Goal: Task Accomplishment & Management: Complete application form

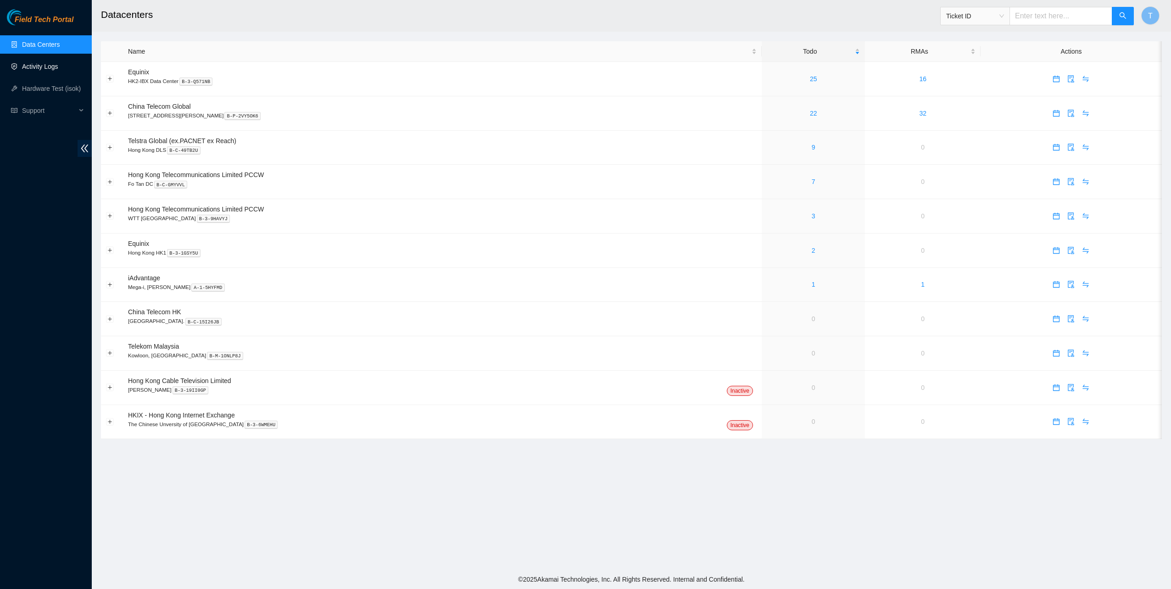
click at [38, 66] on link "Activity Logs" at bounding box center [40, 66] width 36 height 7
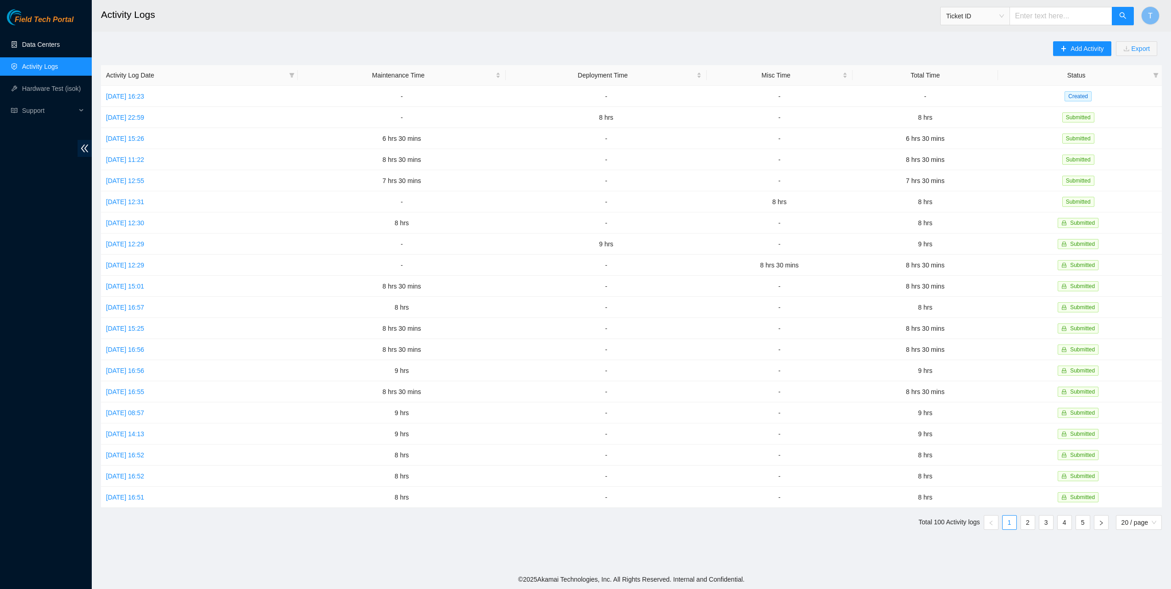
click at [32, 41] on link "Data Centers" at bounding box center [41, 44] width 38 height 7
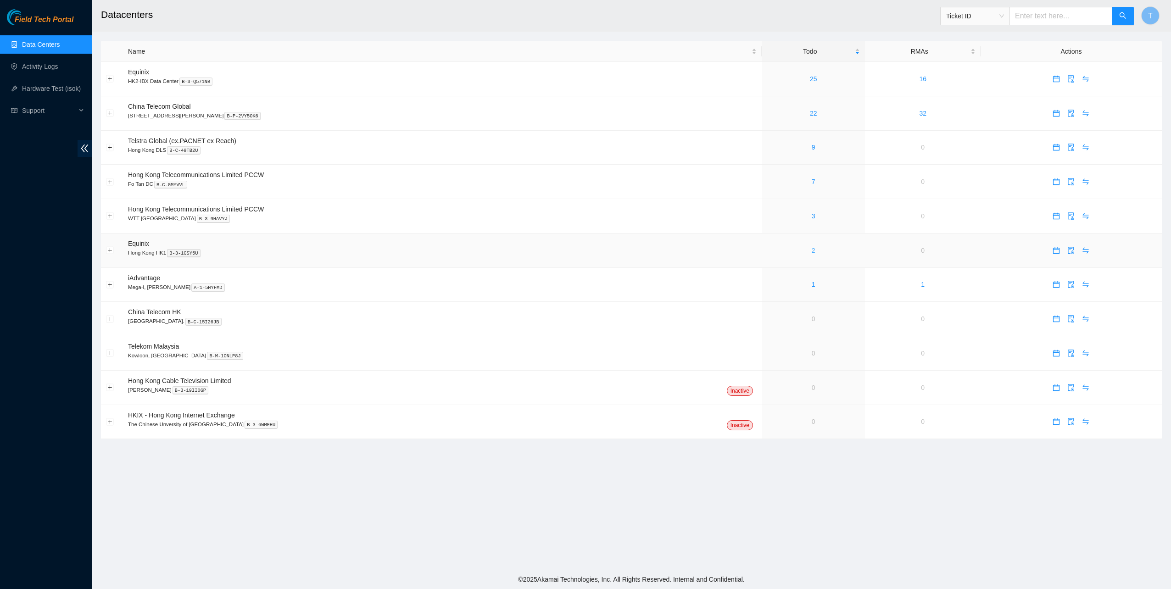
click at [811, 252] on link "2" at bounding box center [813, 250] width 4 height 7
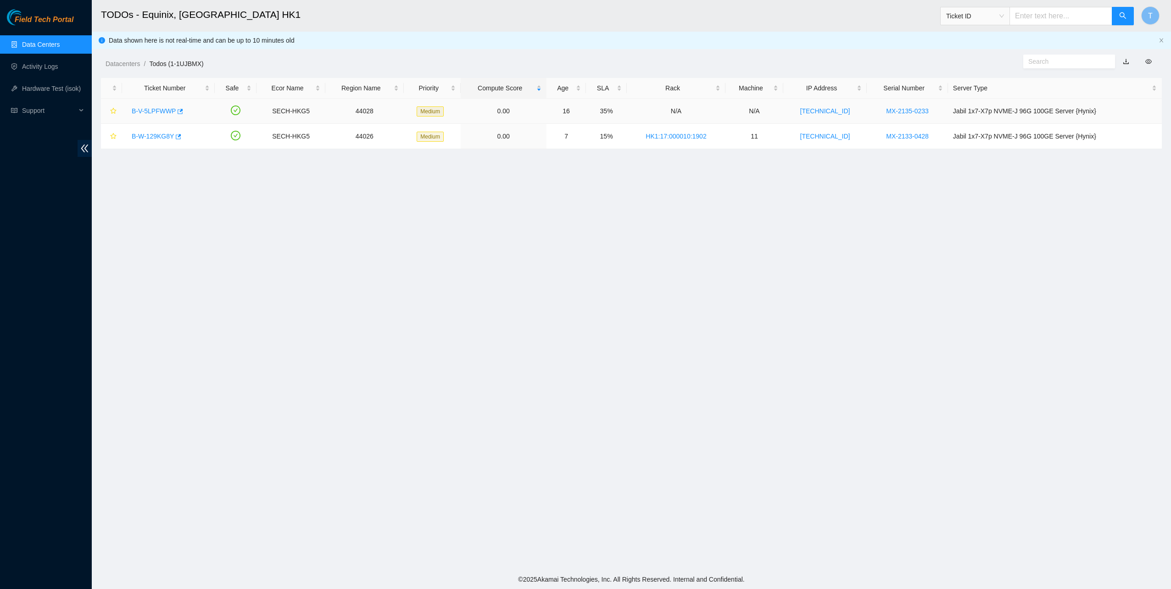
click at [152, 111] on link "B-V-5LPFWWP" at bounding box center [154, 110] width 44 height 7
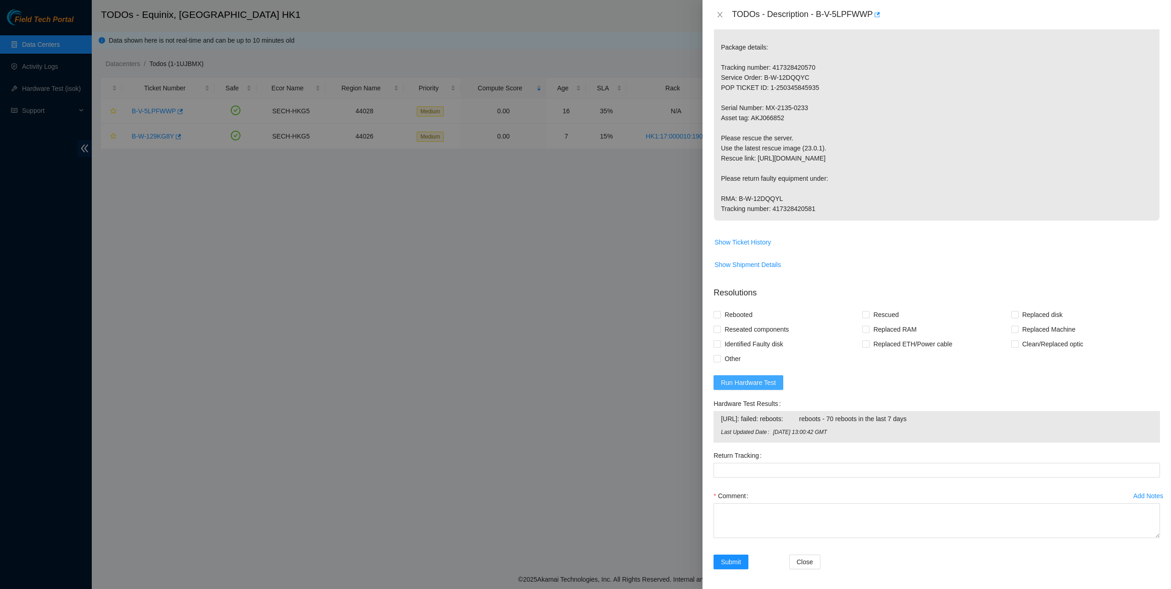
click at [746, 388] on span "Run Hardware Test" at bounding box center [748, 383] width 55 height 10
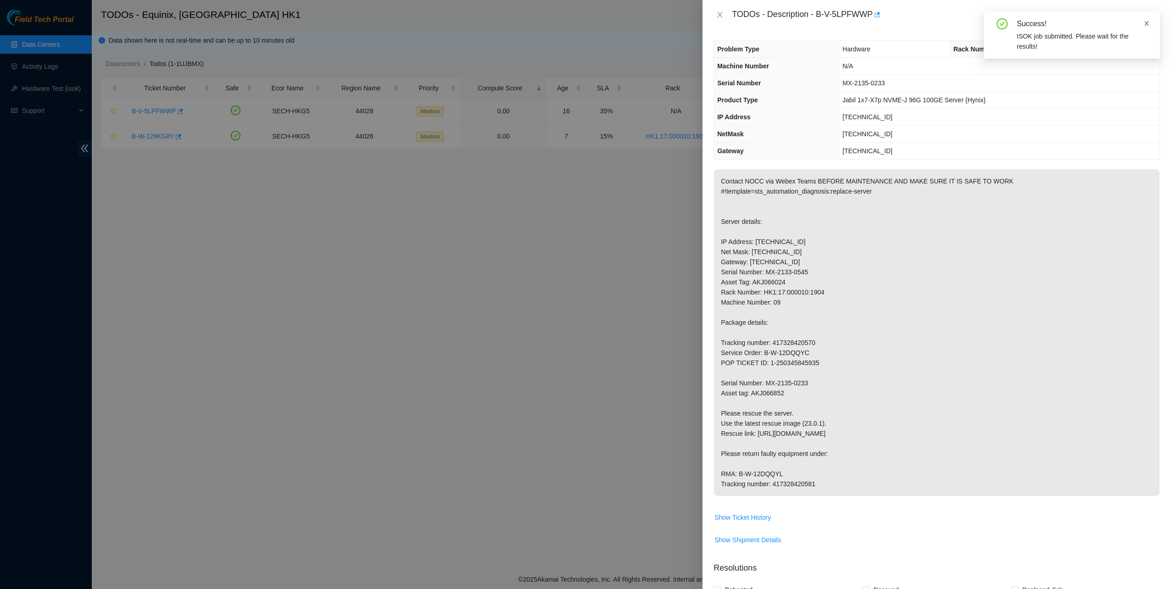
click at [1147, 24] on icon "close" at bounding box center [1146, 23] width 6 height 6
drag, startPoint x: 817, startPoint y: 14, endPoint x: 870, endPoint y: 25, distance: 53.4
click at [870, 25] on div "TODOs - Description - B-V-5LPFWWP" at bounding box center [936, 14] width 468 height 29
copy div "B-V-5LPFWWP"
click at [1051, 398] on p "Contact NOCC via Webex Teams BEFORE MAINTENANCE AND MAKE SURE IT IS SAFE TO WOR…" at bounding box center [936, 332] width 445 height 327
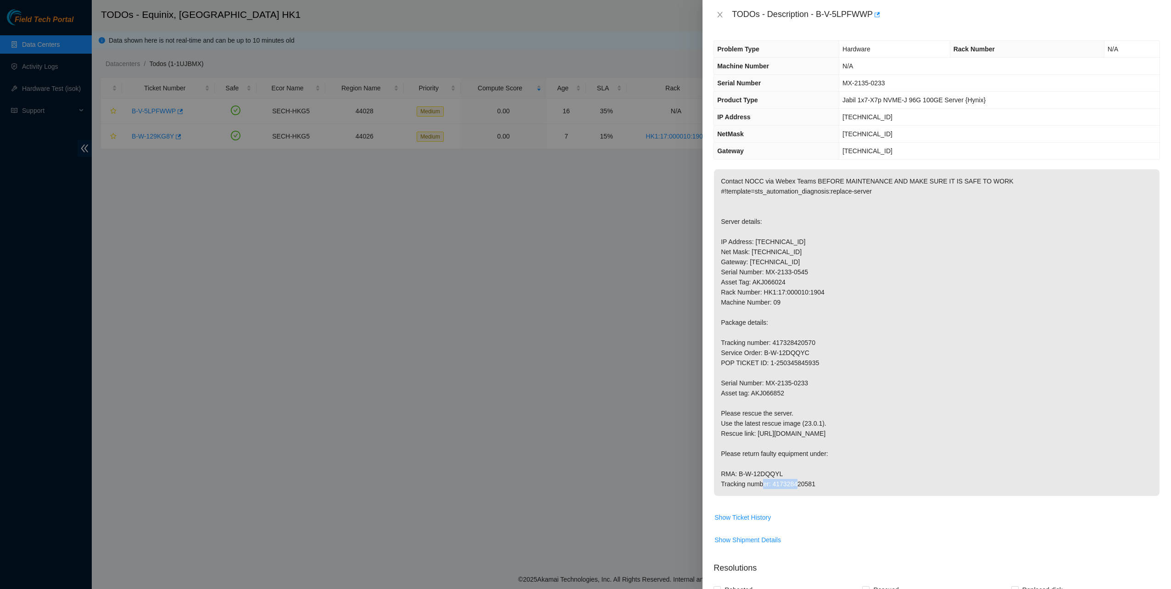
drag, startPoint x: 738, startPoint y: 482, endPoint x: 788, endPoint y: 485, distance: 51.0
click at [795, 485] on p "Contact NOCC via Webex Teams BEFORE MAINTENANCE AND MAKE SURE IT IS SAFE TO WOR…" at bounding box center [936, 332] width 445 height 327
copy p "B-W-12DQQYL"
click at [1026, 377] on p "Contact NOCC via Webex Teams BEFORE MAINTENANCE AND MAKE SURE IT IS SAFE TO WOR…" at bounding box center [936, 332] width 445 height 327
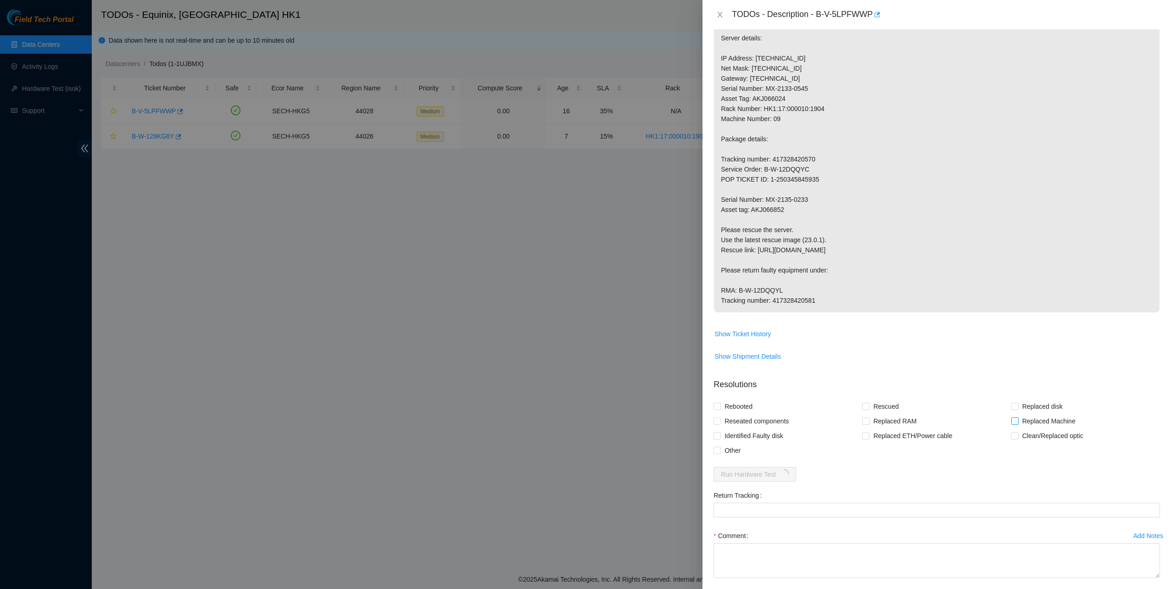
click at [1020, 428] on span "Replaced Machine" at bounding box center [1048, 421] width 61 height 15
click at [1017, 424] on input "Replaced Machine" at bounding box center [1014, 420] width 6 height 6
checkbox input "true"
click at [870, 414] on span "Rescued" at bounding box center [885, 406] width 33 height 15
click at [868, 409] on input "Rescued" at bounding box center [865, 406] width 6 height 6
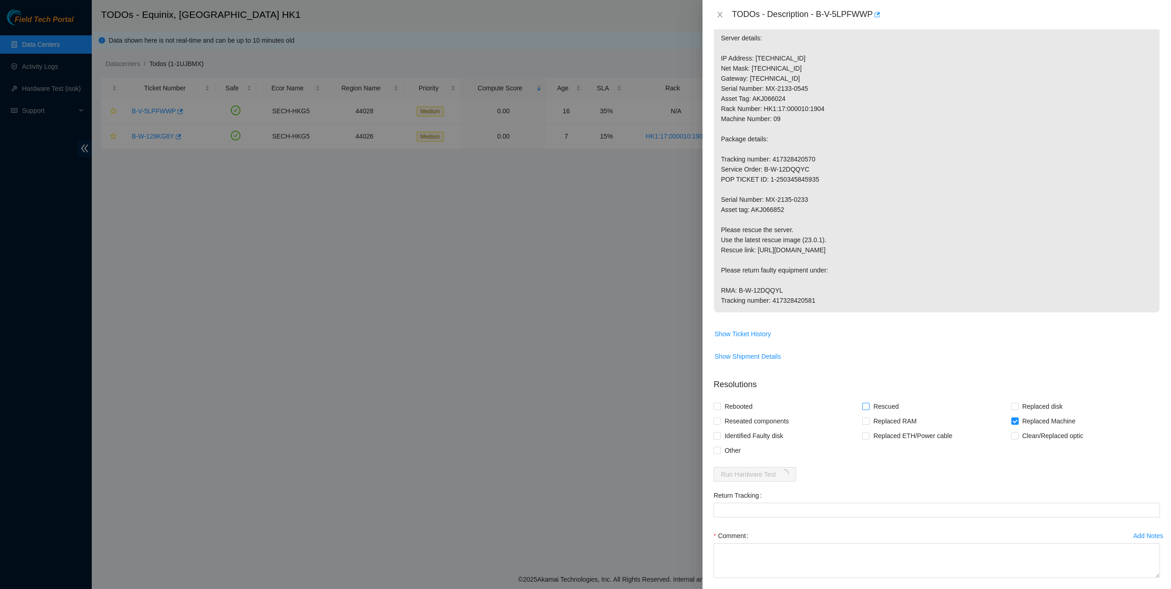
checkbox input "true"
click at [737, 414] on span "Rebooted" at bounding box center [738, 406] width 35 height 15
click at [720, 409] on input "Rebooted" at bounding box center [716, 406] width 6 height 6
checkbox input "true"
click at [735, 428] on span "Reseated components" at bounding box center [757, 421] width 72 height 15
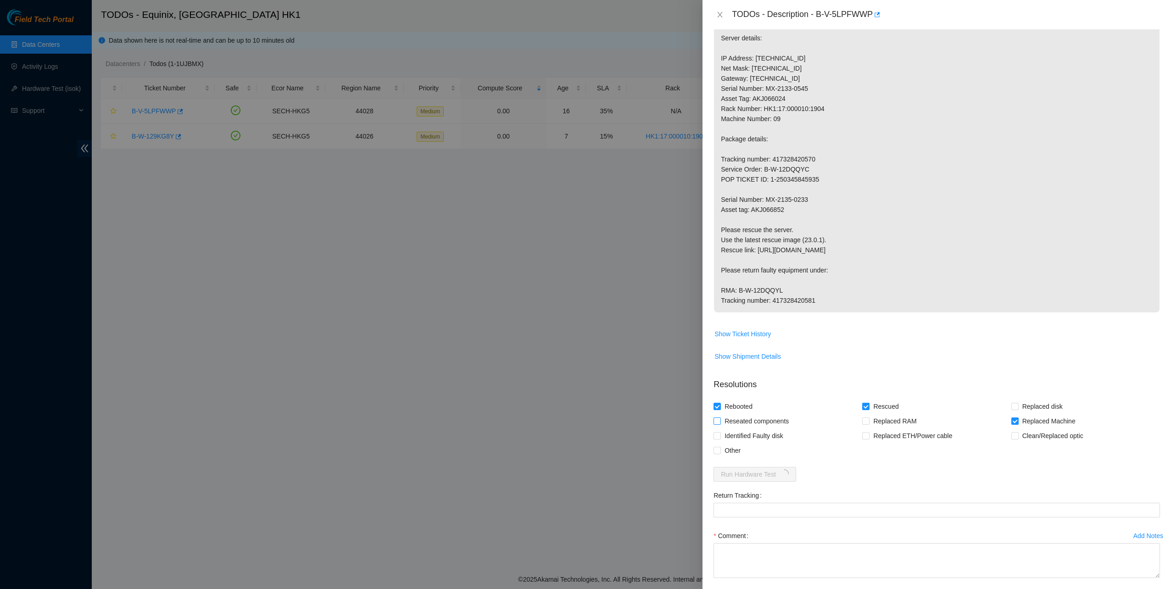
click at [720, 424] on input "Reseated components" at bounding box center [716, 420] width 6 height 6
checkbox input "true"
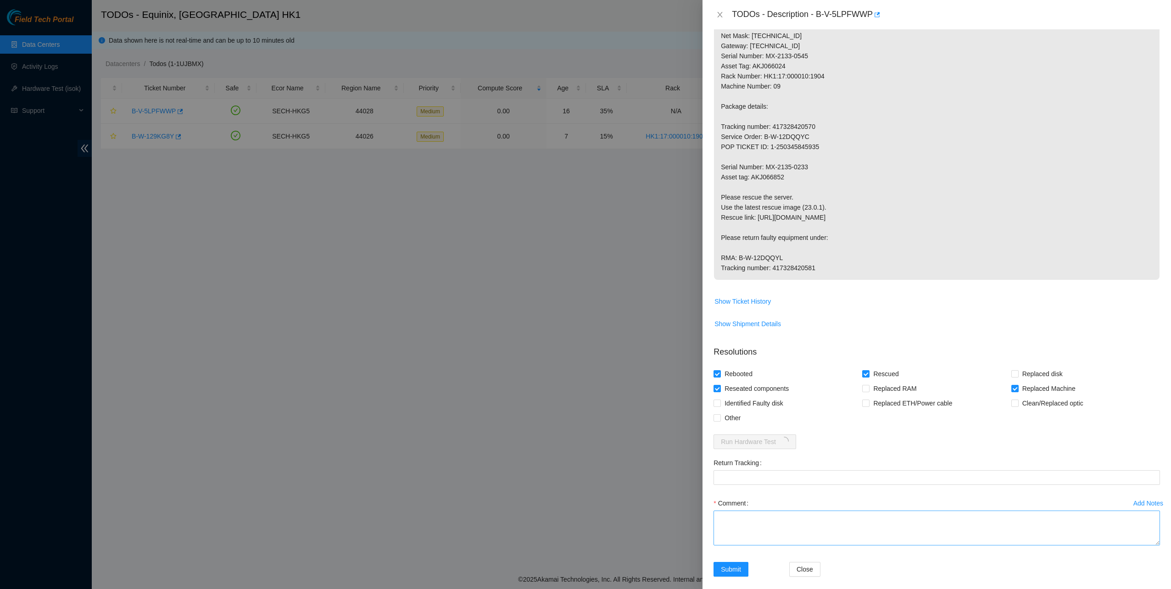
scroll to position [254, 0]
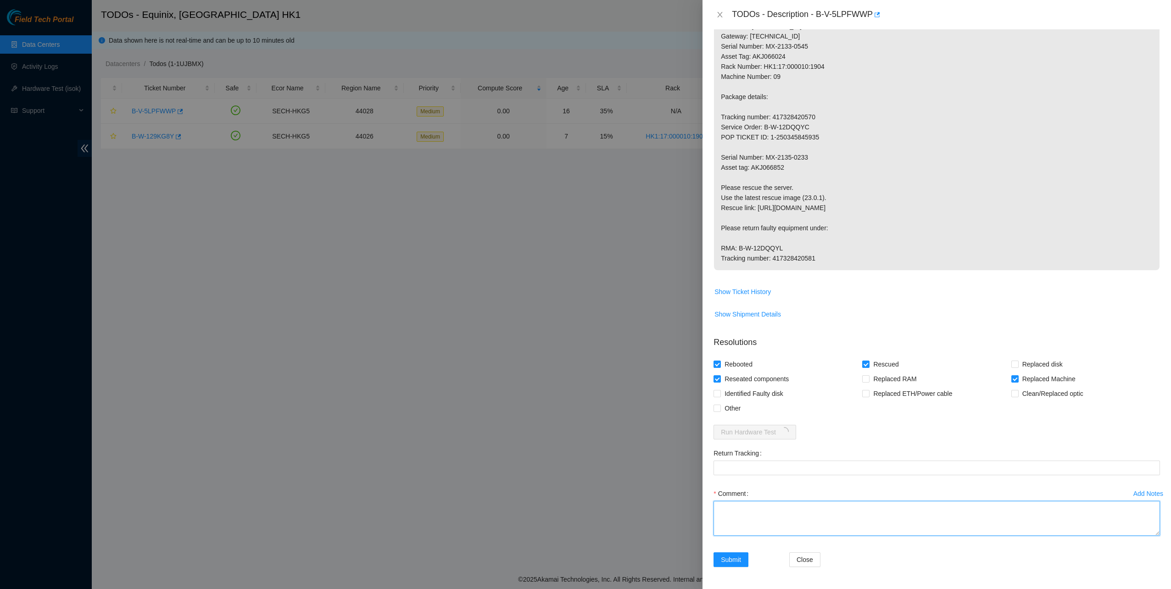
click at [748, 524] on textarea "Comment" at bounding box center [936, 518] width 446 height 35
type textarea "pass ok"
click at [894, 497] on div "Comment" at bounding box center [936, 493] width 446 height 15
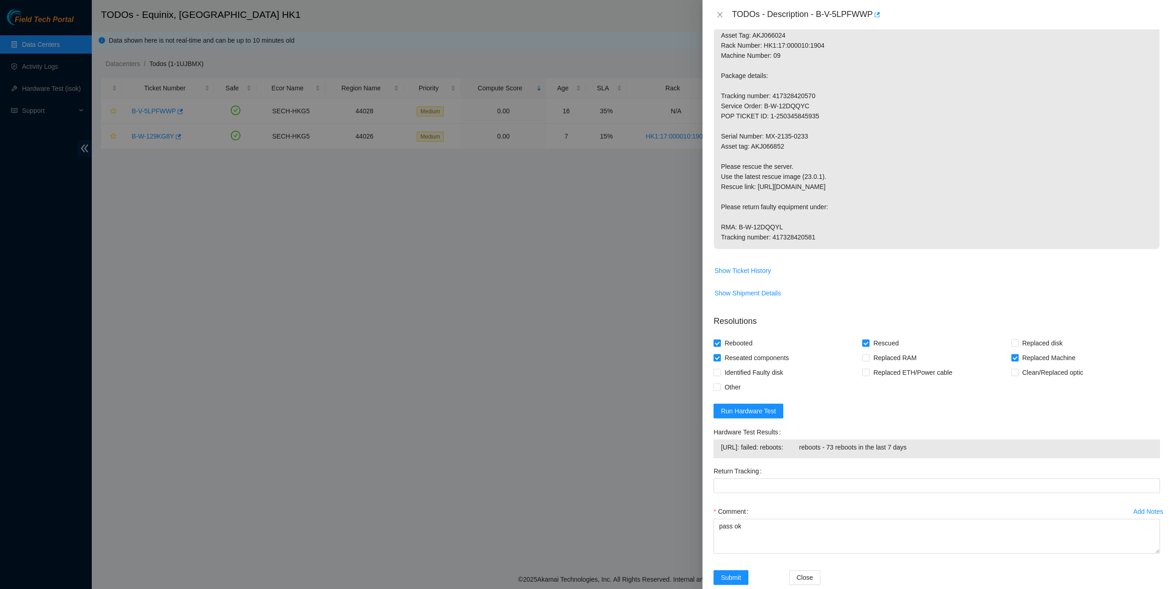
scroll to position [294, 0]
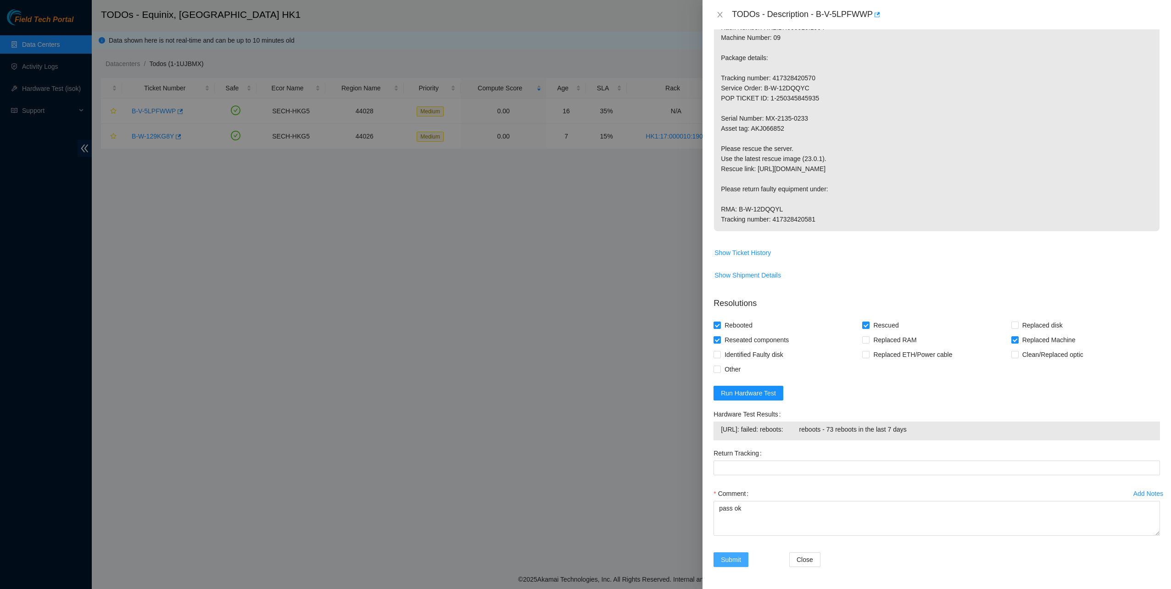
click at [736, 555] on span "Submit" at bounding box center [731, 560] width 20 height 10
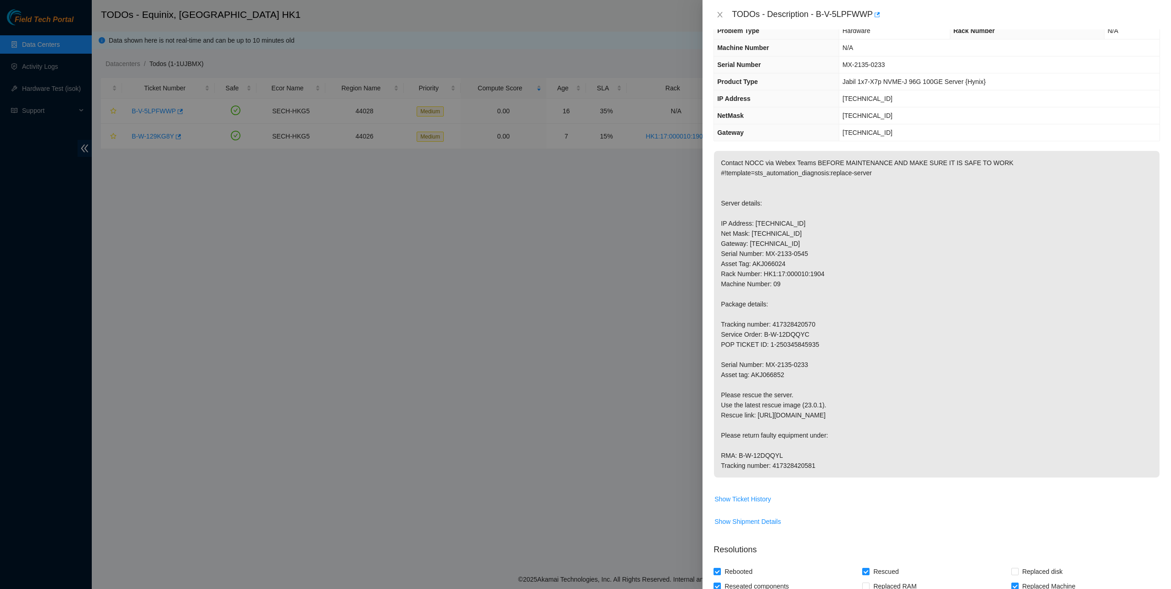
scroll to position [0, 0]
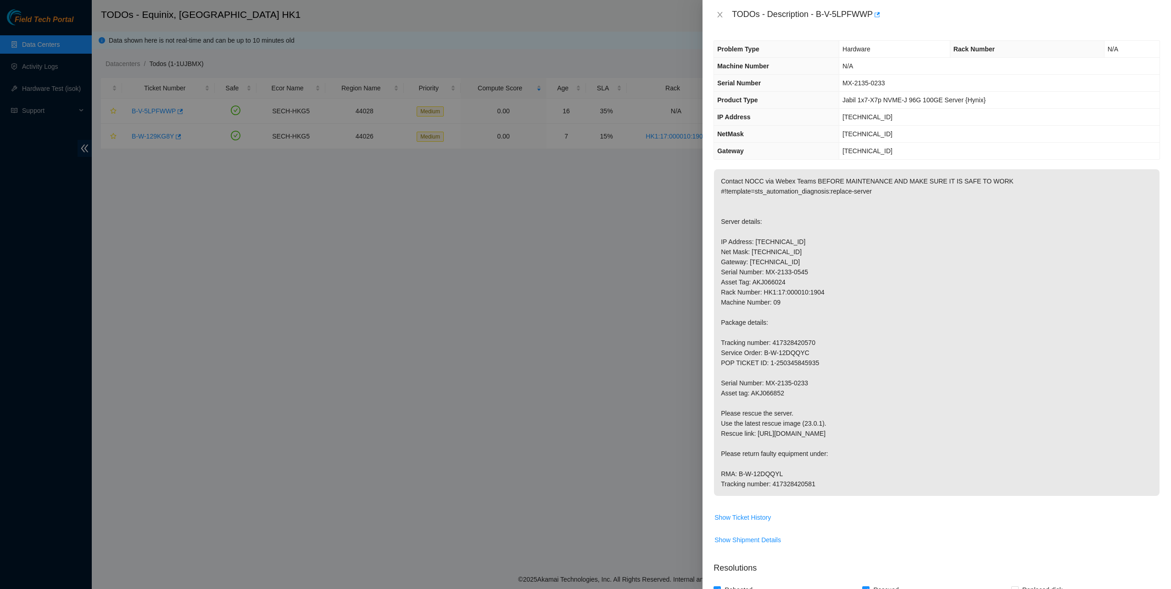
drag, startPoint x: 829, startPoint y: 491, endPoint x: 744, endPoint y: 474, distance: 86.5
click at [744, 474] on p "Contact NOCC via Webex Teams BEFORE MAINTENANCE AND MAKE SURE IT IS SAFE TO WOR…" at bounding box center [936, 332] width 445 height 327
copy p "RMA: B-W-12DQQYL Tracking number: 417328420581"
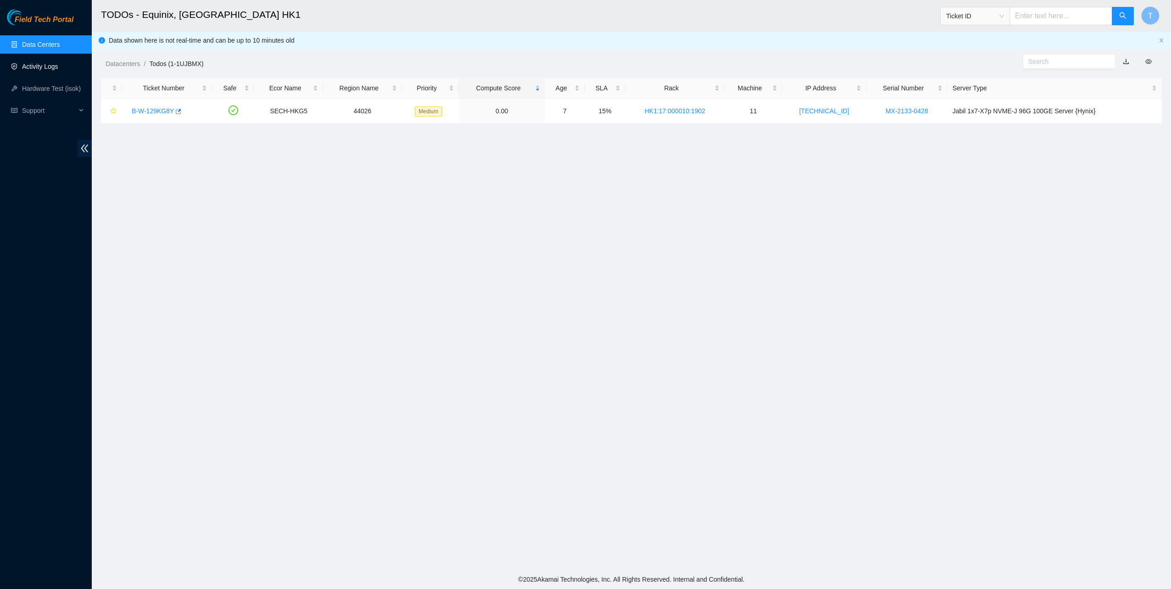
click at [22, 64] on link "Activity Logs" at bounding box center [40, 66] width 36 height 7
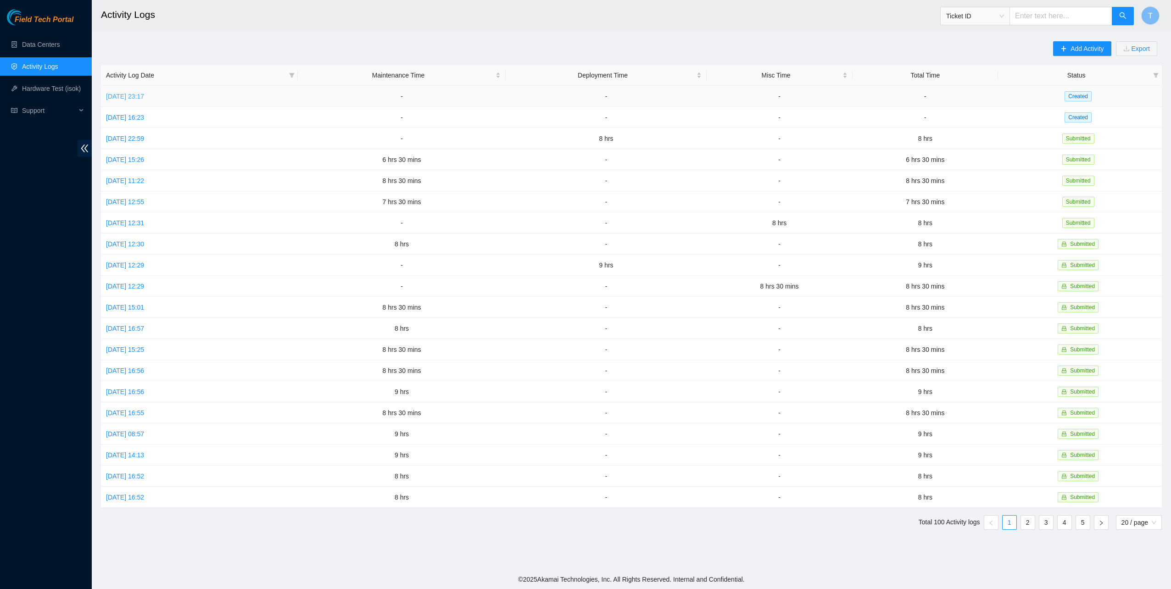
click at [144, 96] on link "[DATE] 23:17" at bounding box center [125, 96] width 38 height 7
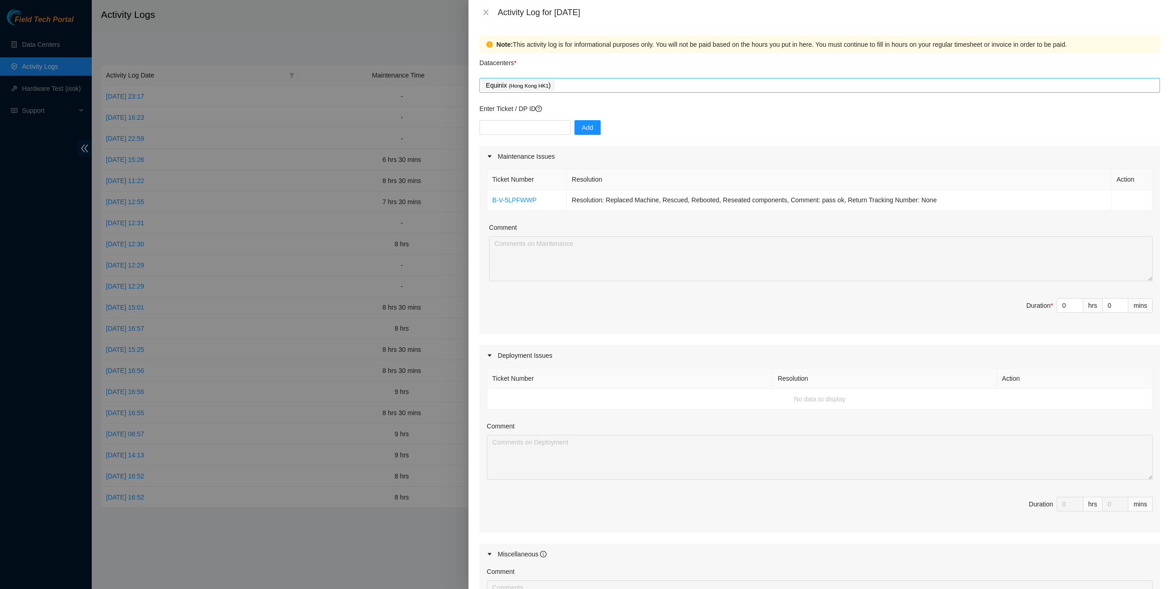
click at [590, 89] on div "Equinix ( [GEOGRAPHIC_DATA] HK1 )" at bounding box center [820, 85] width 676 height 13
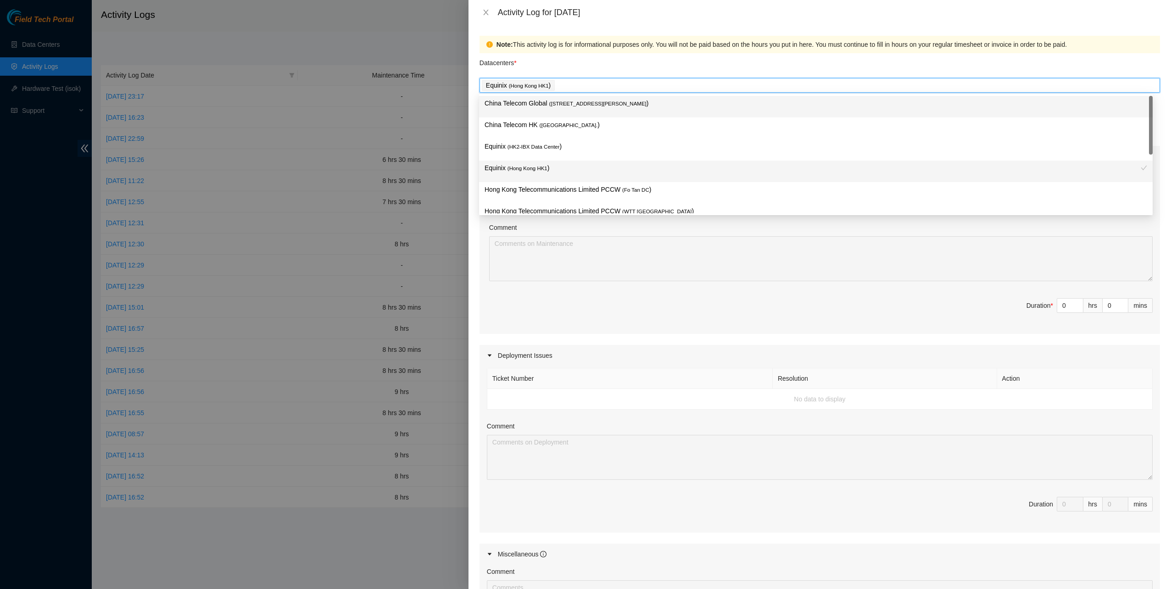
click at [583, 105] on span "( [STREET_ADDRESS][PERSON_NAME]" at bounding box center [597, 104] width 97 height 6
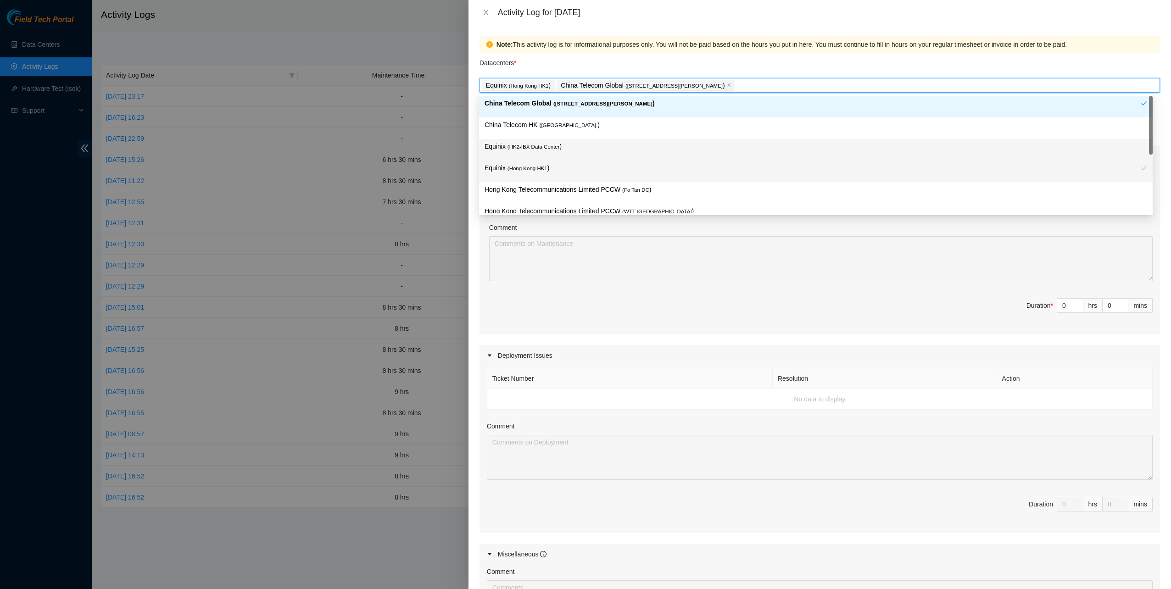
click at [576, 142] on p "Equinix ( HK2-IBX Data Center )" at bounding box center [815, 146] width 662 height 11
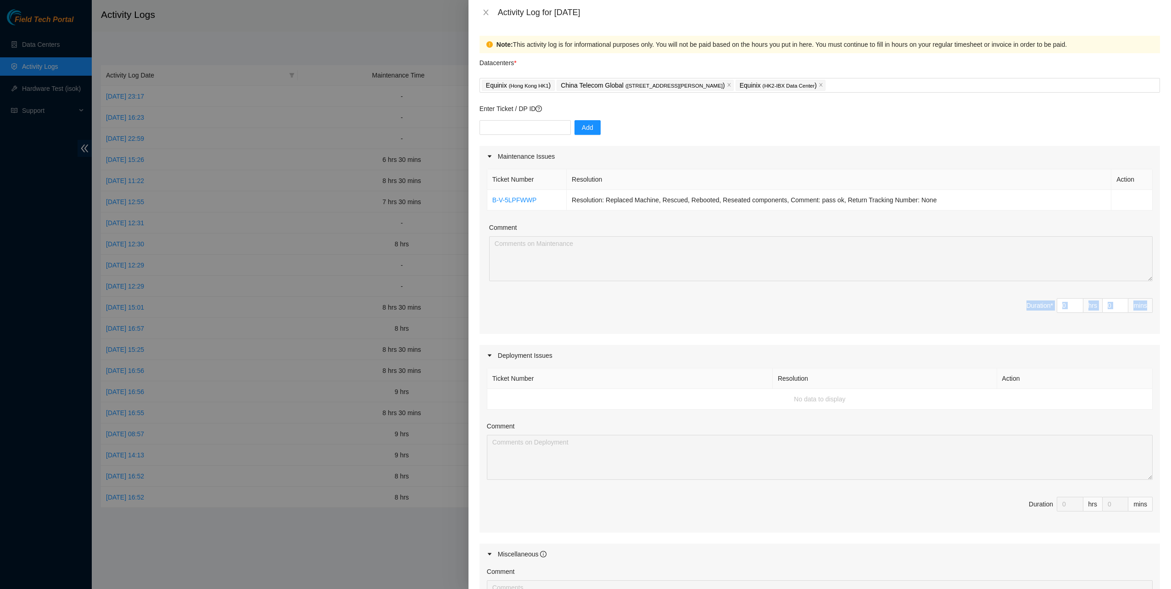
click at [991, 319] on div "Ticket Number Resolution Action B-V-5LPFWWP Resolution: Replaced Machine, Rescu…" at bounding box center [819, 250] width 680 height 167
drag, startPoint x: 885, startPoint y: 203, endPoint x: 488, endPoint y: 179, distance: 397.9
click at [488, 179] on table "Ticket Number Resolution Action B-V-5LPFWWP Resolution: Replaced Machine, Rescu…" at bounding box center [819, 190] width 665 height 42
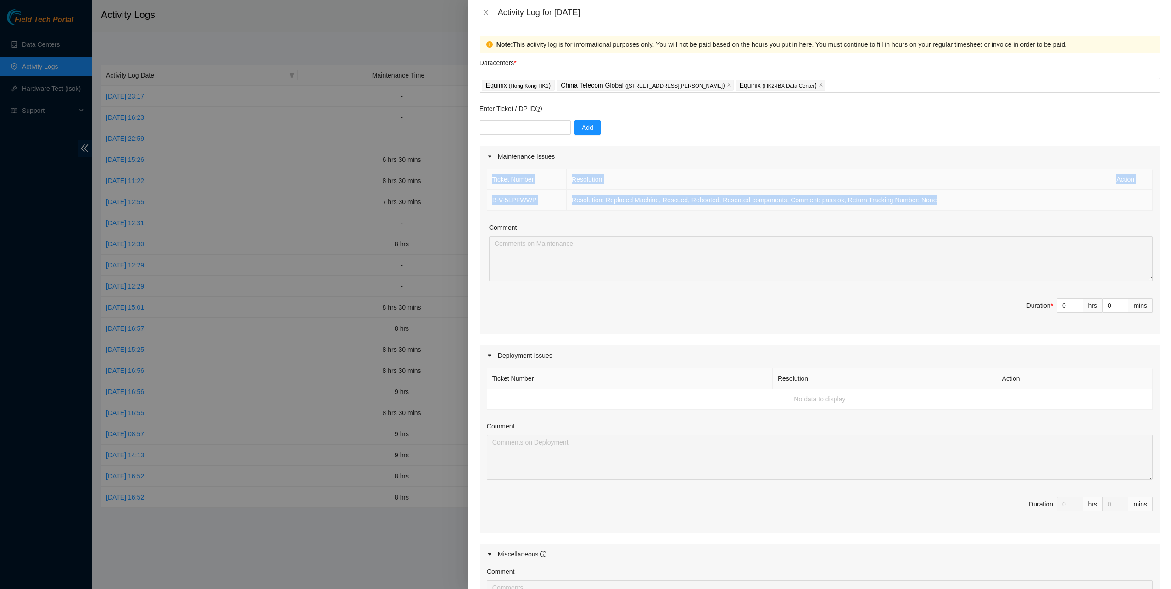
copy table "Ticket Number Resolution Action B-V-5LPFWWP Resolution: Replaced Machine, Rescu…"
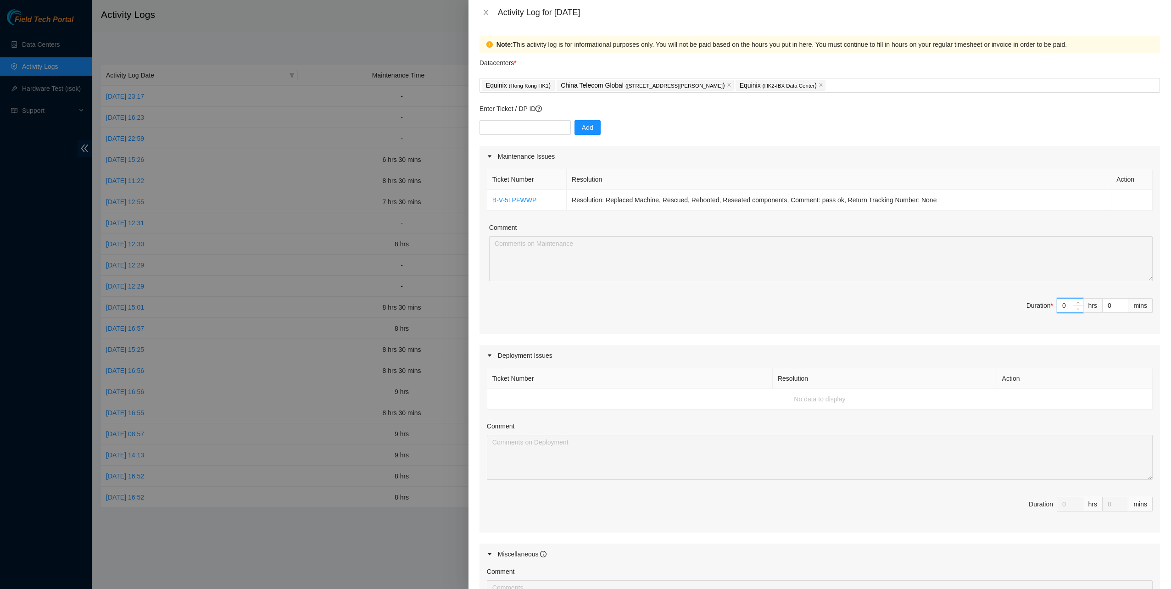
drag, startPoint x: 1060, startPoint y: 306, endPoint x: 1038, endPoint y: 305, distance: 22.0
click at [1038, 305] on span "Duration * 0 hrs 0 mins" at bounding box center [820, 311] width 666 height 26
type input "7"
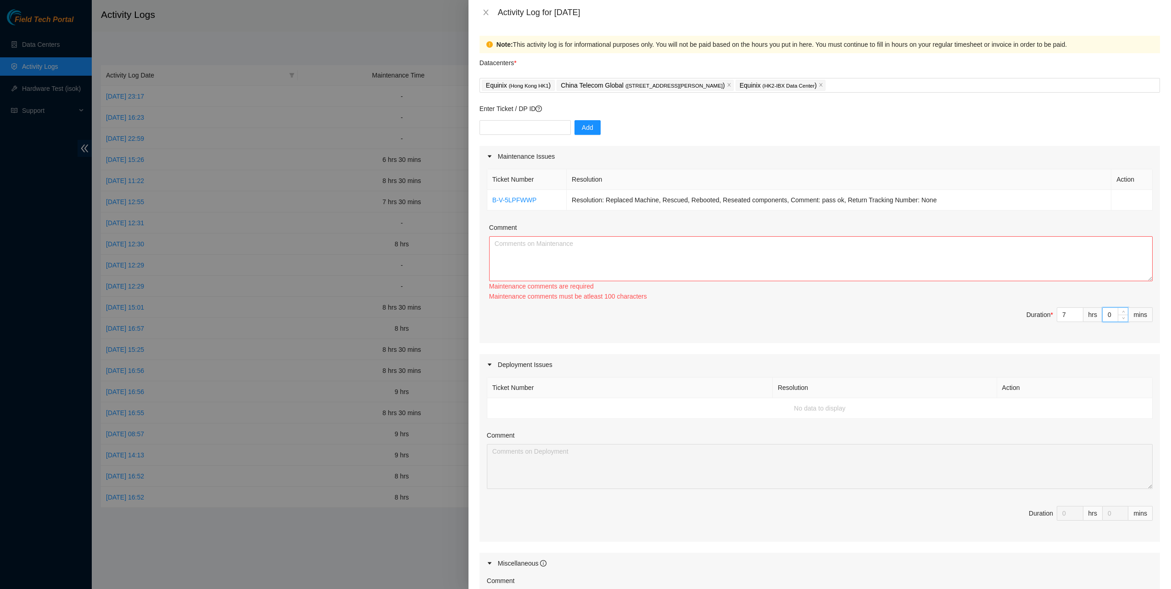
type input "3"
type input "30"
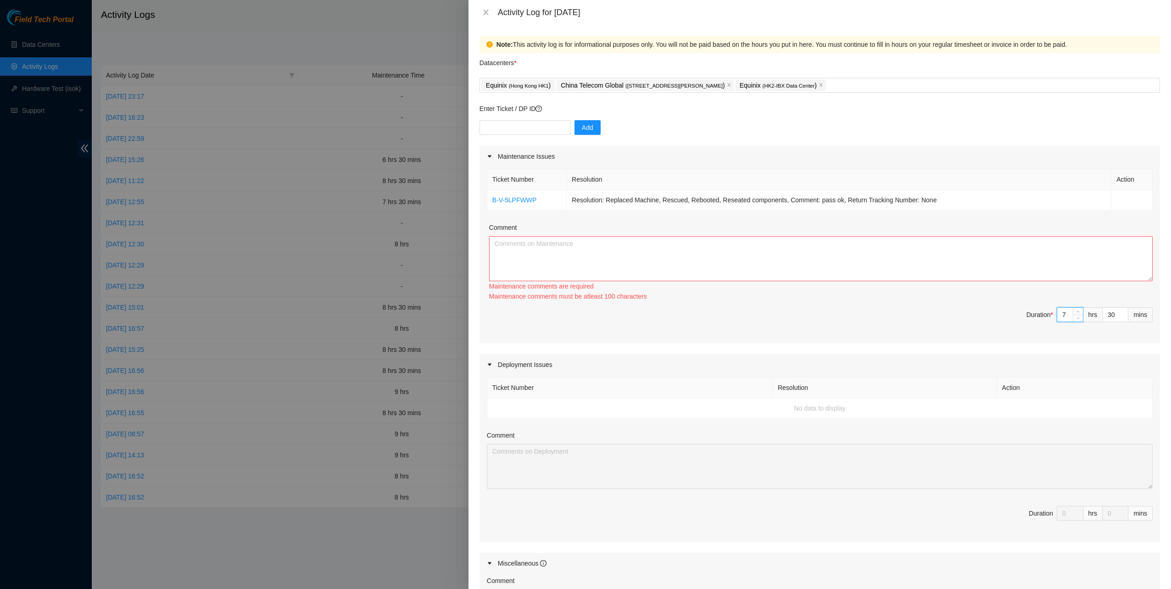
drag, startPoint x: 1059, startPoint y: 313, endPoint x: 1039, endPoint y: 311, distance: 19.4
click at [1039, 311] on span "Duration * 7 hrs 30 mins" at bounding box center [820, 320] width 666 height 26
type input "5"
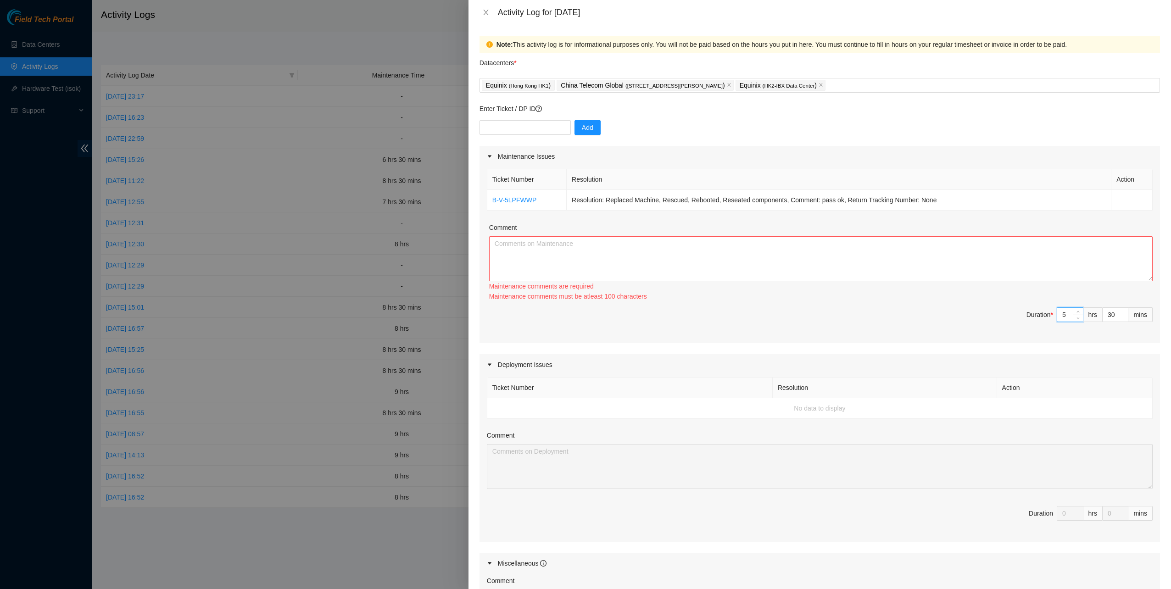
click at [838, 283] on div "Maintenance comments are required" at bounding box center [820, 286] width 663 height 10
click at [815, 265] on textarea "Comment" at bounding box center [820, 258] width 663 height 45
paste textarea "Ticket Number Resolution Action B-V-5LPFWWP Resolution: Replaced Machine, Rescu…"
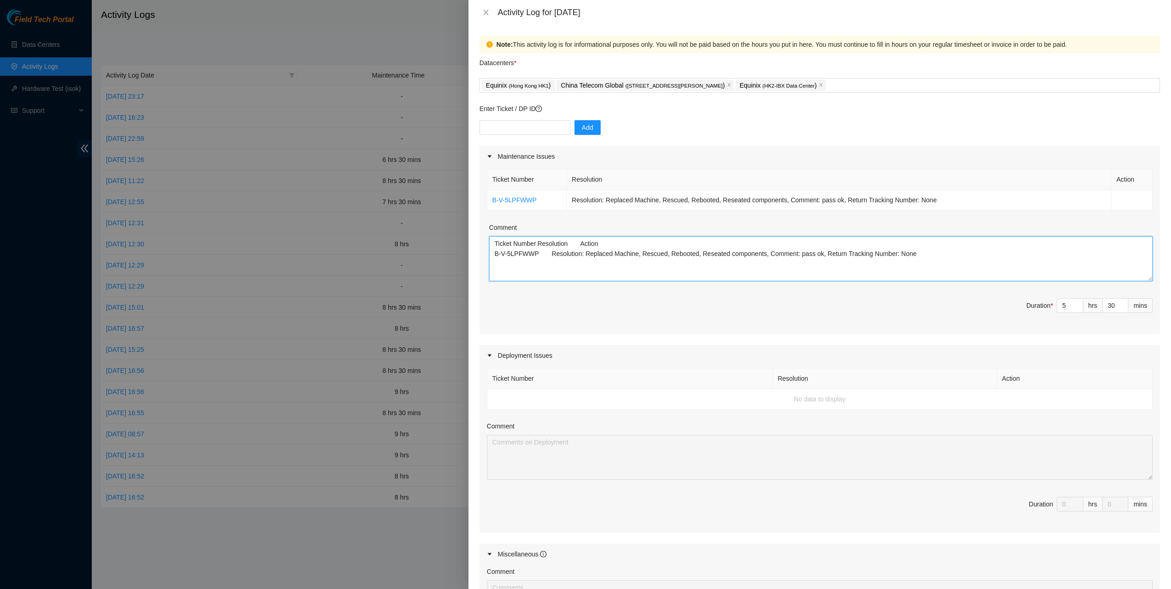
drag, startPoint x: 556, startPoint y: 260, endPoint x: 592, endPoint y: 262, distance: 36.3
click at [556, 260] on textarea "Ticket Number Resolution Action B-V-5LPFWWP Resolution: Replaced Machine, Rescu…" at bounding box center [820, 258] width 663 height 45
click at [924, 265] on textarea "Ticket Number Resolution Action B-V-5LPFWWP Resolution: Replaced Machine, Rescu…" at bounding box center [820, 258] width 663 height 45
paste textarea "B-V-5LPFWWP Tracking 417328420581 B-W-12DQQYL RMA: B-W-12DQQYL Tracking number:…"
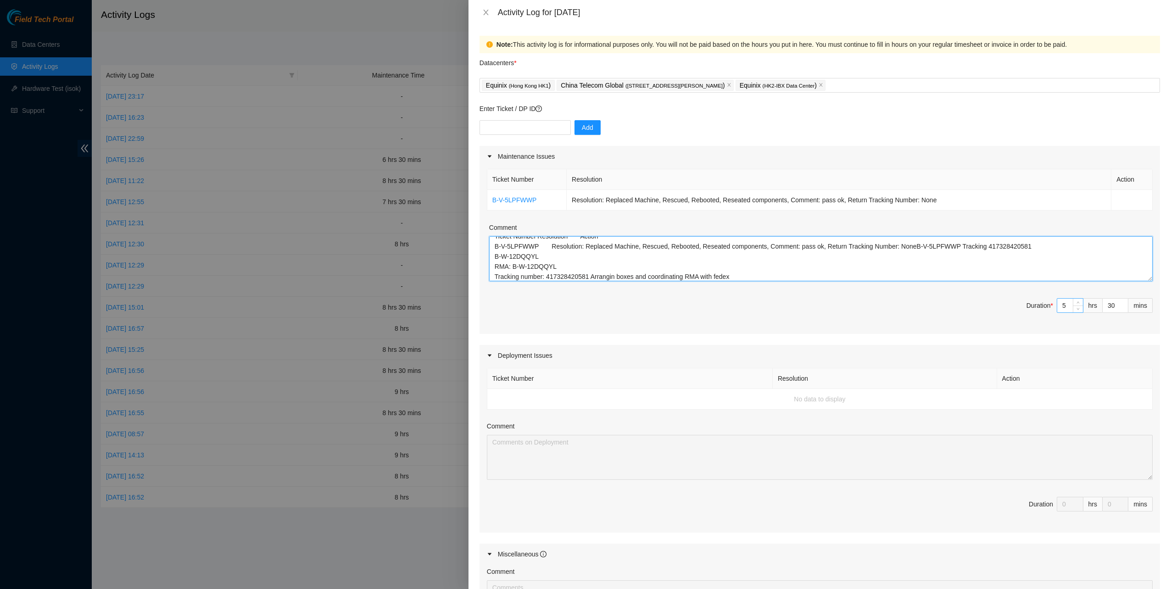
type textarea "Ticket Number Resolution Action B-V-5LPFWWP Resolution: Replaced Machine, Rescu…"
drag, startPoint x: 1065, startPoint y: 301, endPoint x: 1045, endPoint y: 302, distance: 20.2
click at [1045, 302] on span "Duration * 5 hrs 30 mins" at bounding box center [820, 311] width 666 height 26
type input "6"
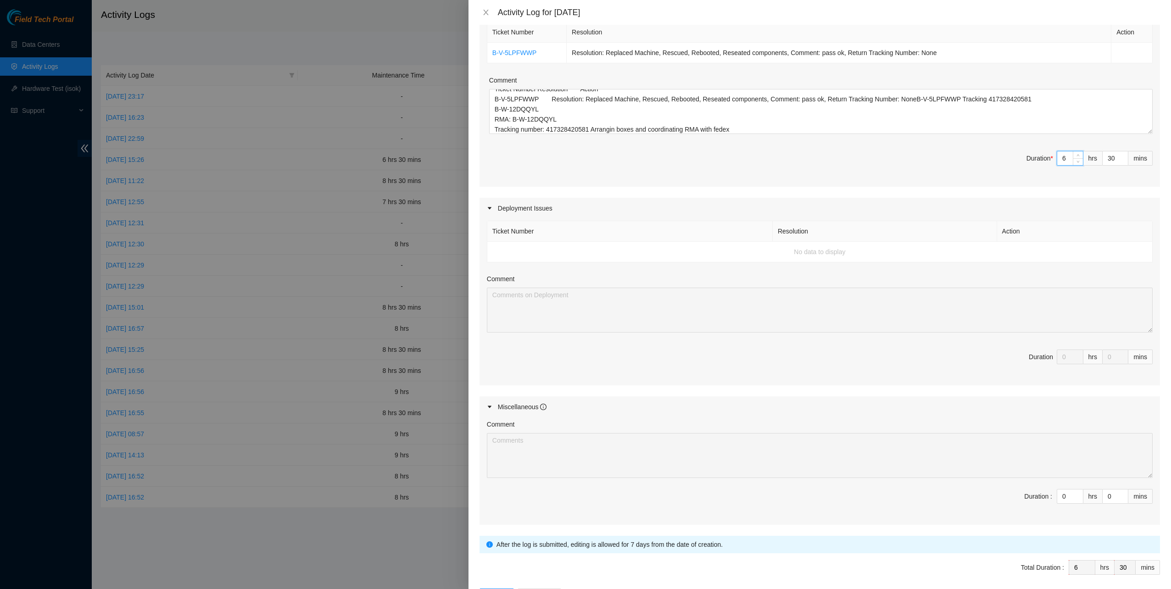
scroll to position [180, 0]
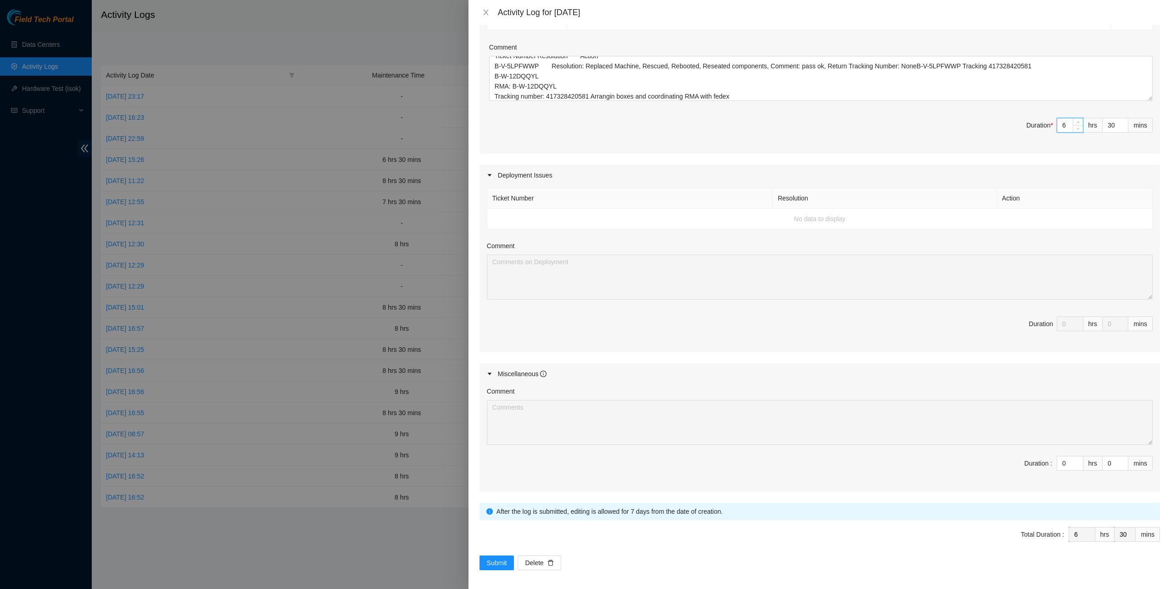
type input "6"
click at [515, 555] on div "Submit Delete" at bounding box center [819, 562] width 680 height 15
click at [502, 558] on span "Submit" at bounding box center [497, 563] width 20 height 10
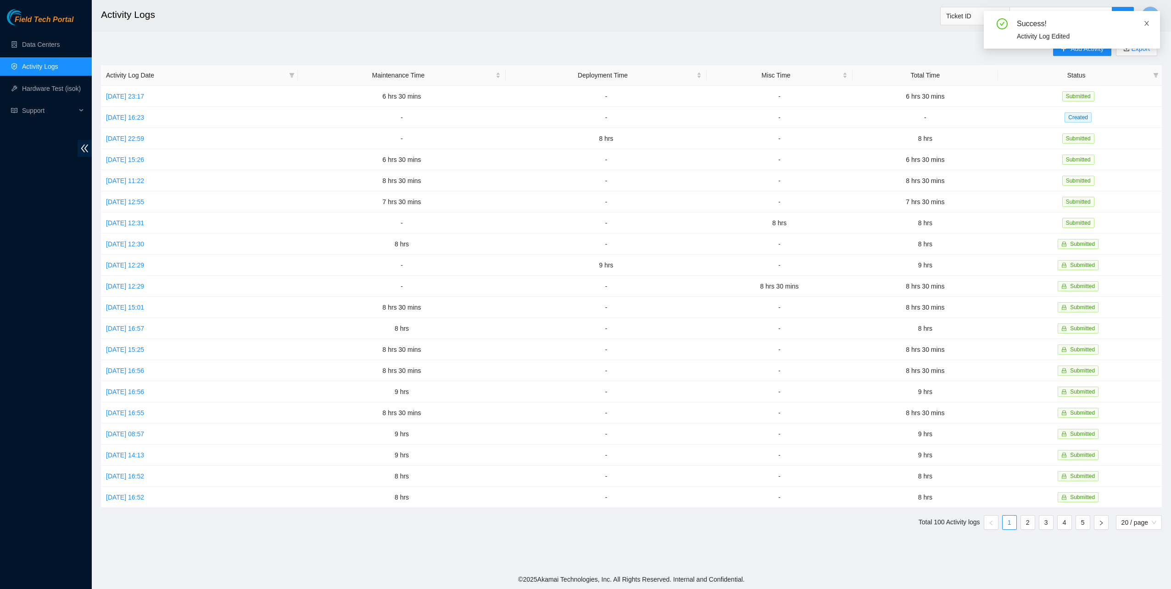
click at [1147, 22] on icon "close" at bounding box center [1146, 23] width 6 height 6
click at [144, 114] on link "[DATE] 16:23" at bounding box center [125, 117] width 38 height 7
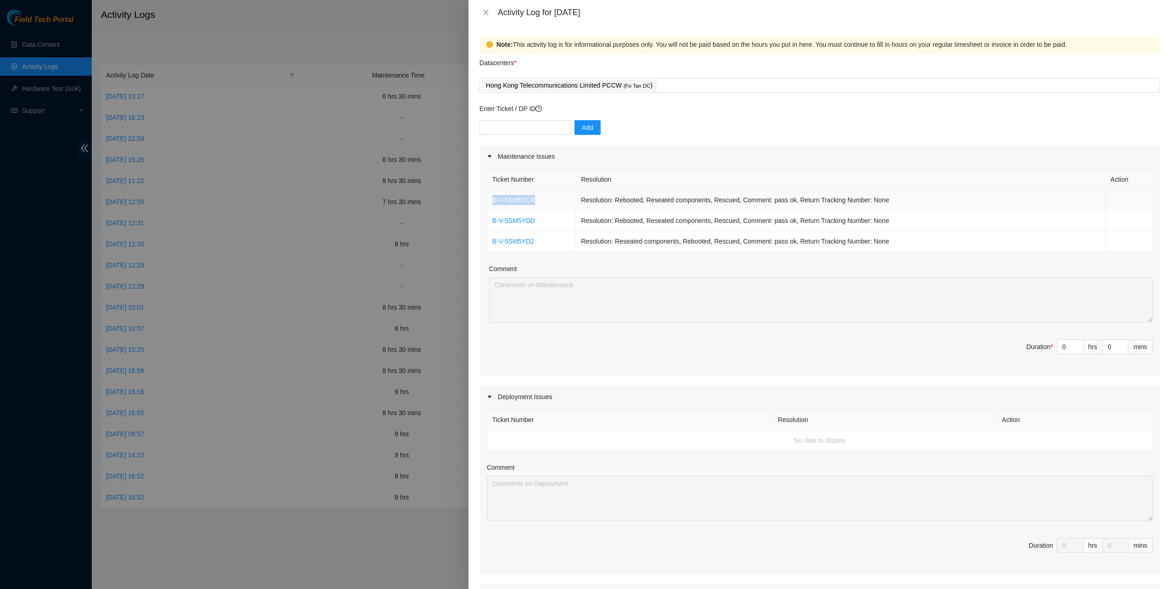
drag, startPoint x: 533, startPoint y: 198, endPoint x: 489, endPoint y: 198, distance: 44.0
click at [489, 198] on td "B-V-5SM5YCR" at bounding box center [531, 200] width 89 height 21
copy link "B-V-5SM5YCR"
click at [487, 14] on icon "close" at bounding box center [485, 13] width 5 height 6
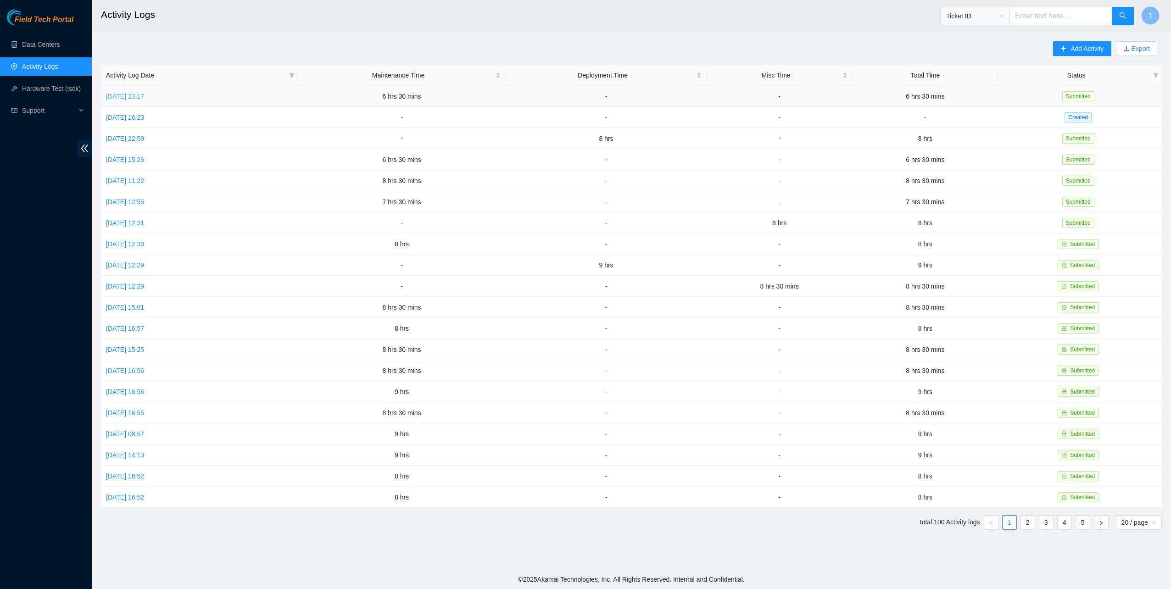
click at [144, 95] on link "[DATE] 23:17" at bounding box center [125, 96] width 38 height 7
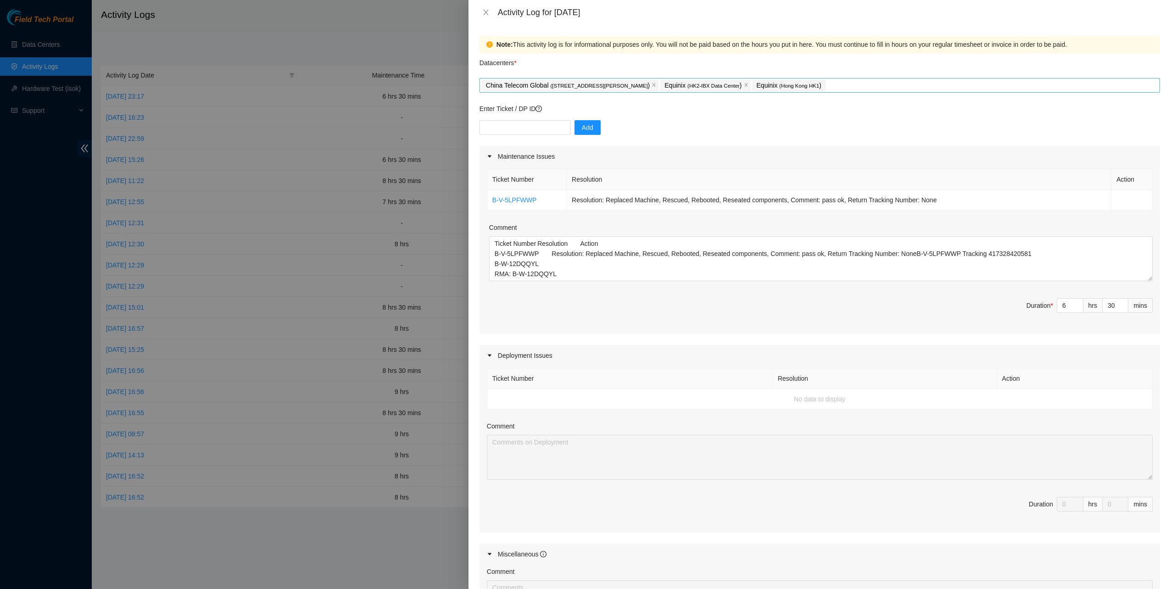
click at [860, 88] on div "China Telecom Global ( [STREET_ADDRESS][PERSON_NAME] ) Equinix ( HK2-IBX Data C…" at bounding box center [820, 85] width 676 height 13
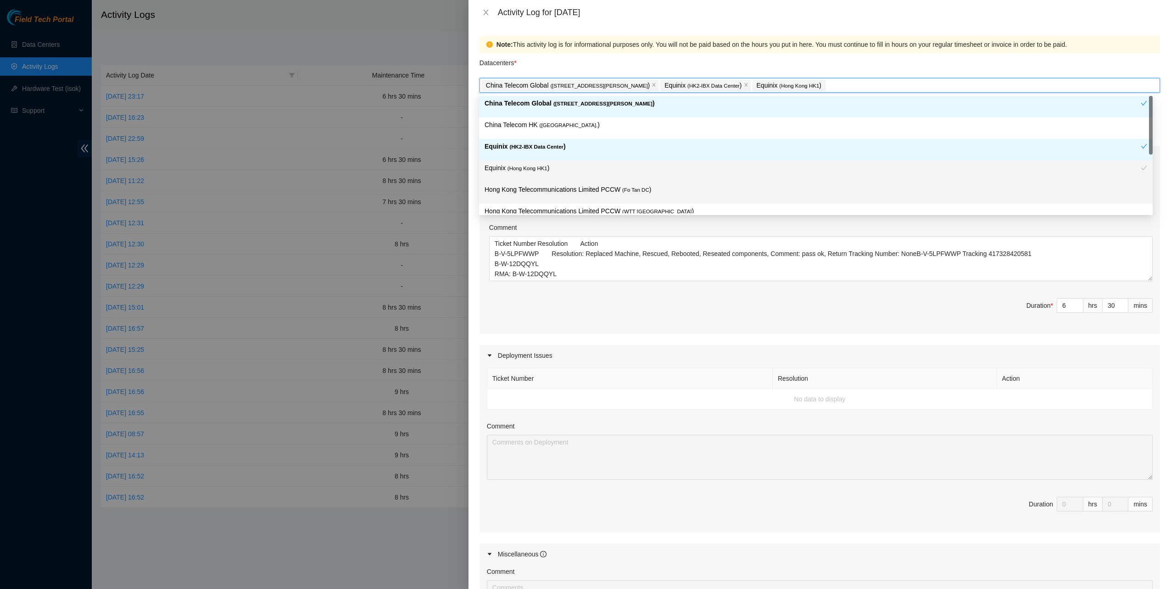
click at [624, 188] on span "( Fo Tan DC" at bounding box center [635, 190] width 27 height 6
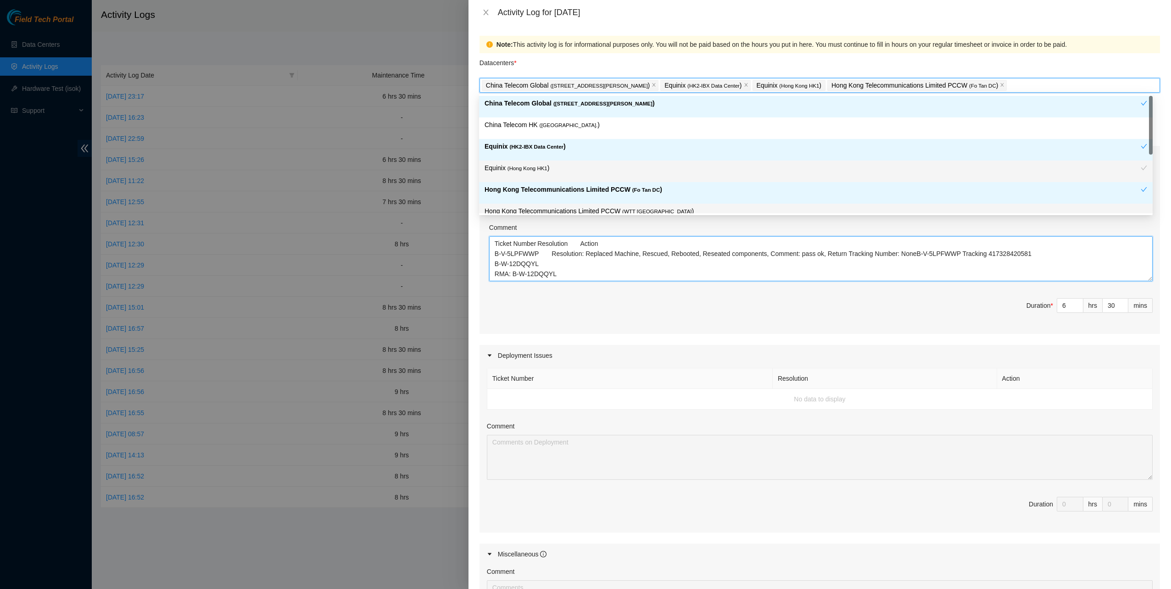
click at [678, 272] on textarea "Ticket Number Resolution Action B-V-5LPFWWP Resolution: Replaced Machine, Rescu…" at bounding box center [820, 258] width 663 height 45
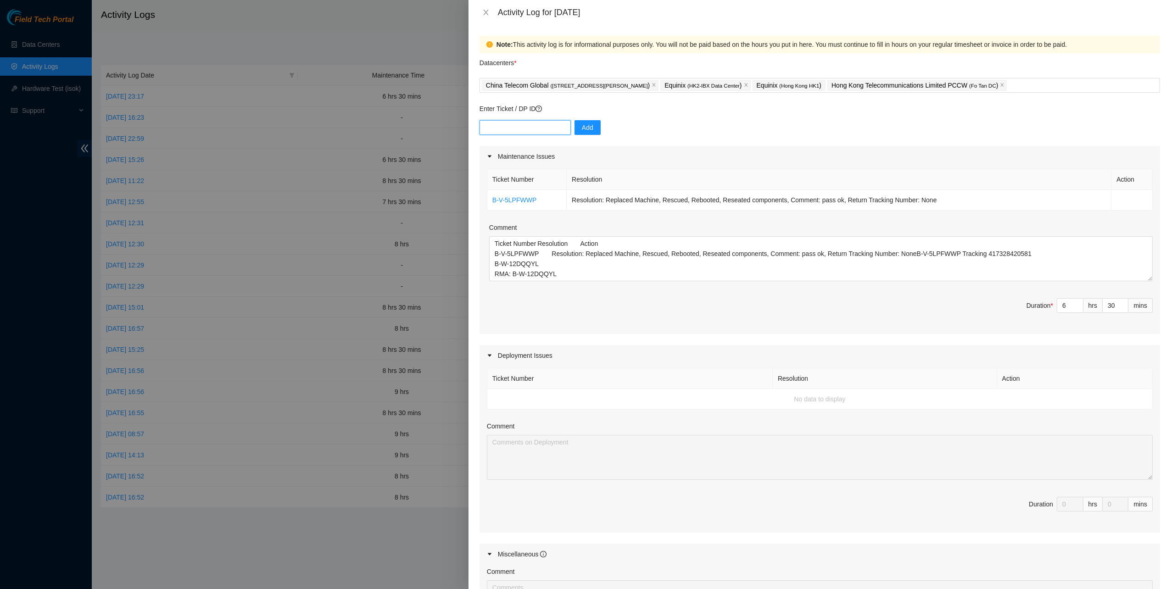
click at [537, 127] on input "text" at bounding box center [524, 127] width 91 height 15
paste input "B-V-5SM5YCR"
type input "B-V-5SM5YCR"
click at [582, 130] on span "Add" at bounding box center [587, 127] width 11 height 10
click at [1145, 24] on icon "close" at bounding box center [1146, 23] width 6 height 6
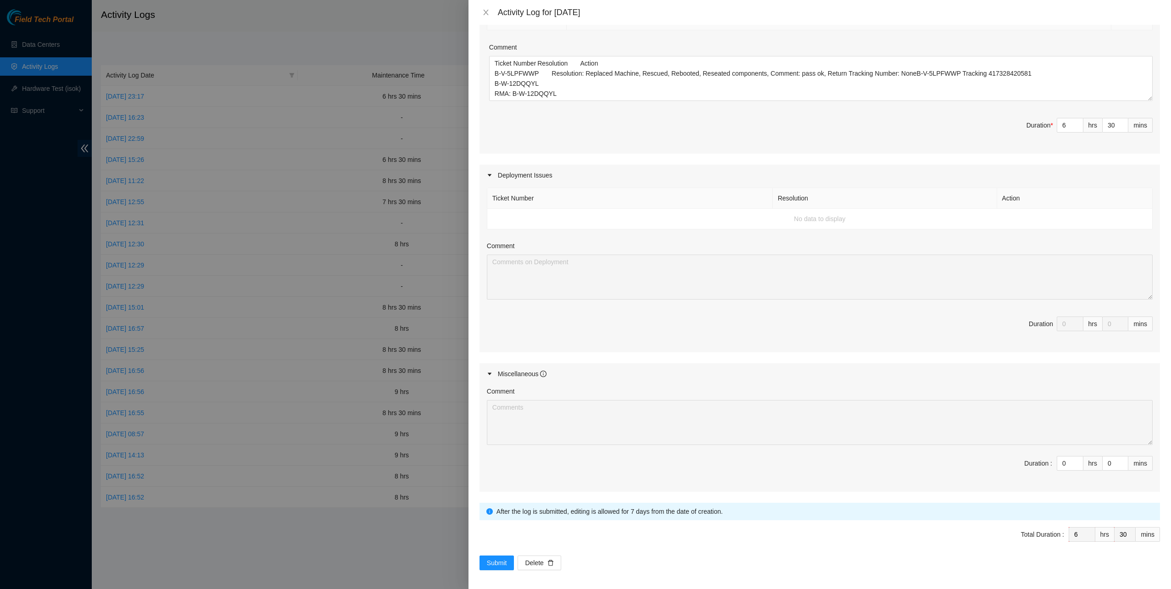
scroll to position [0, 0]
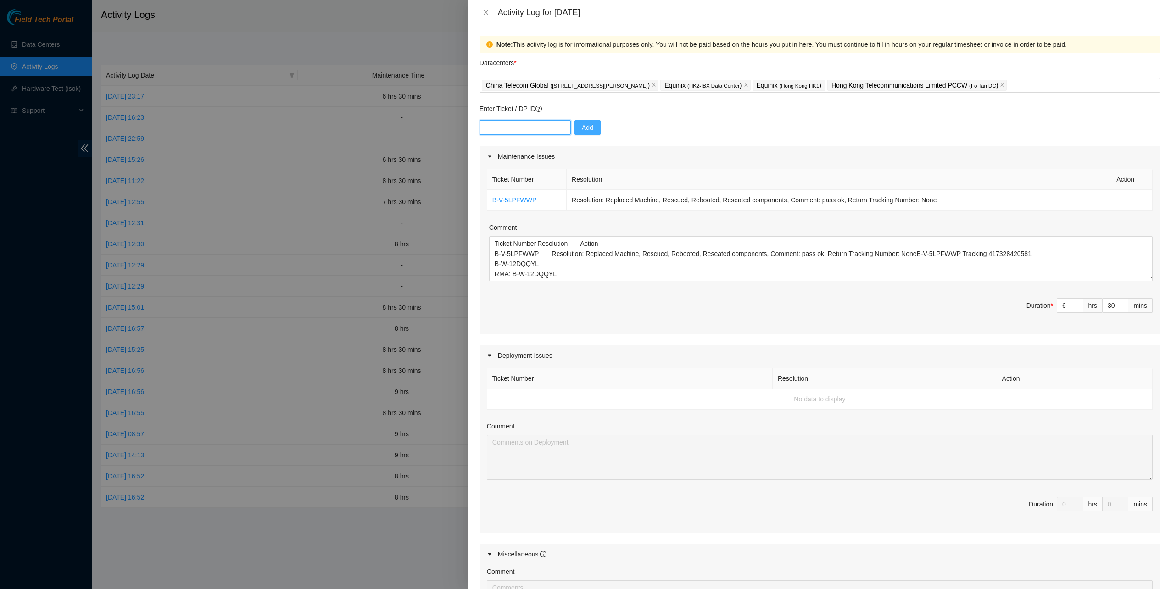
click at [552, 125] on input "text" at bounding box center [524, 127] width 91 height 15
paste input "B-V-5SM5YCR"
type input "B-V-5SM5YCR"
click at [582, 130] on span "Add" at bounding box center [587, 127] width 11 height 10
click at [1145, 23] on icon "close" at bounding box center [1146, 23] width 6 height 6
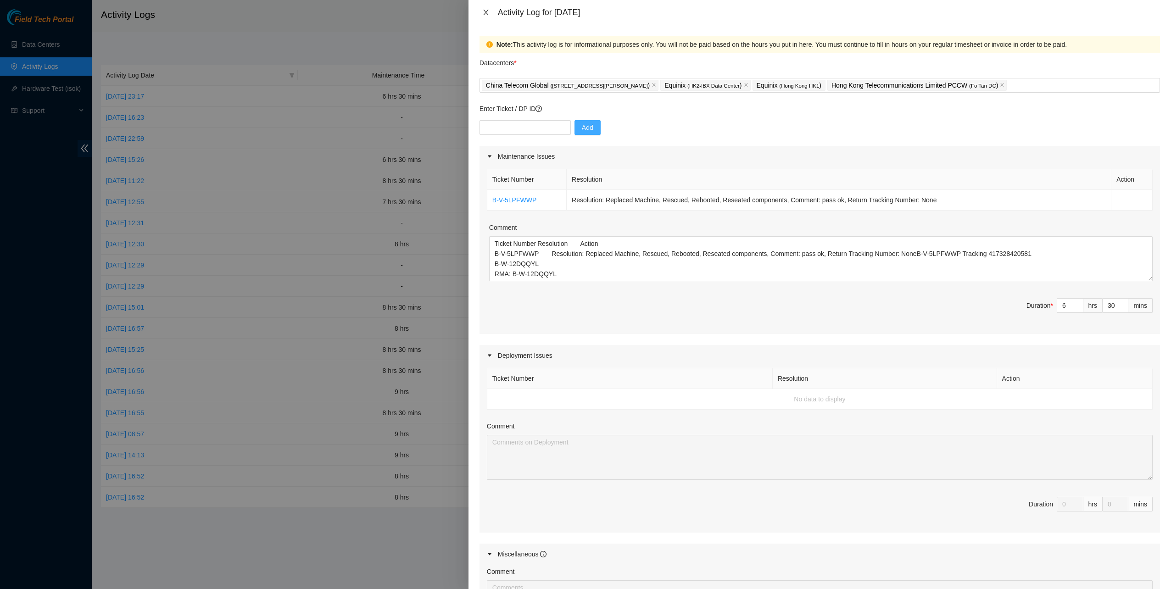
click at [485, 11] on icon "close" at bounding box center [485, 12] width 7 height 7
